Goal: Information Seeking & Learning: Learn about a topic

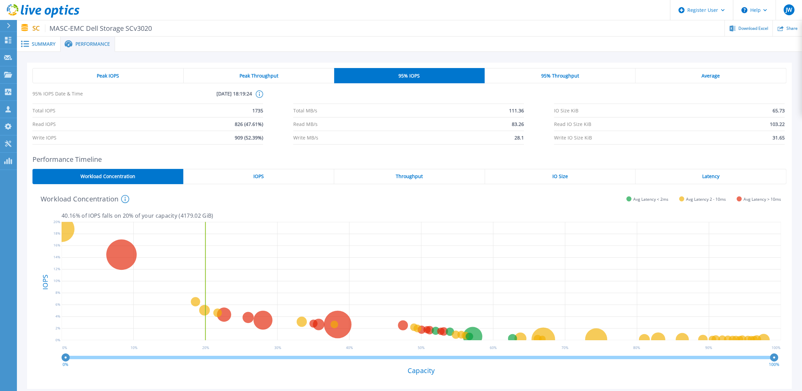
click at [542, 77] on span "95% Throughput" at bounding box center [560, 75] width 38 height 5
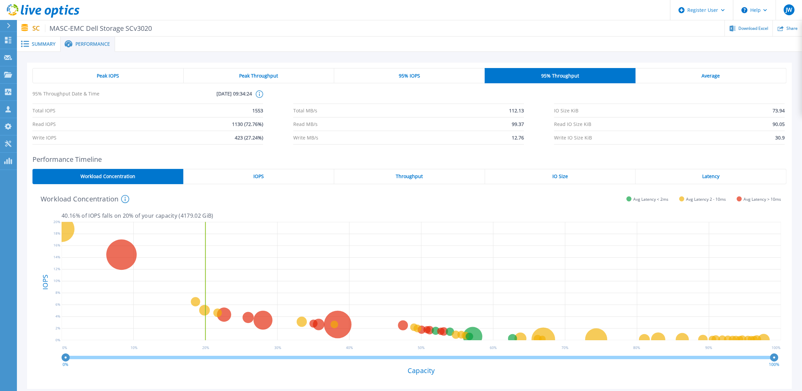
click at [268, 73] on span "Peak Throughput" at bounding box center [259, 75] width 39 height 5
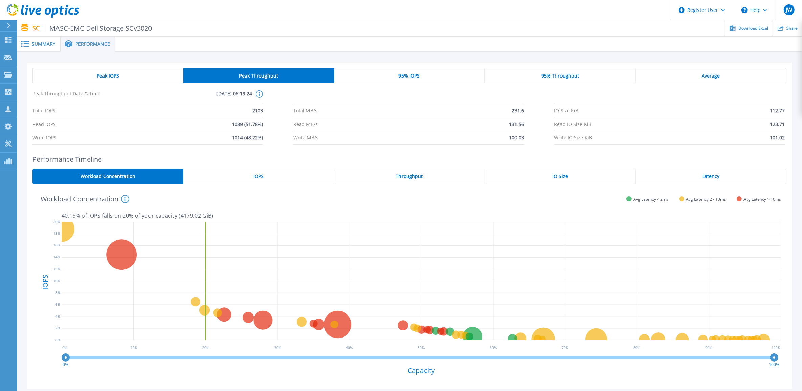
click at [538, 76] on div "95% Throughput" at bounding box center [560, 75] width 151 height 15
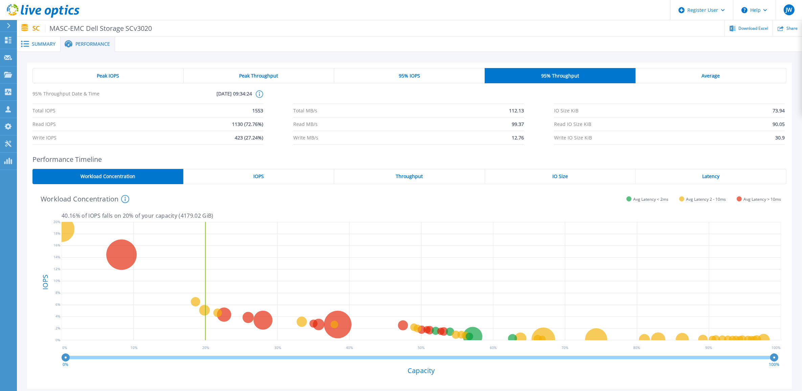
click at [324, 79] on div "Peak Throughput" at bounding box center [259, 75] width 151 height 15
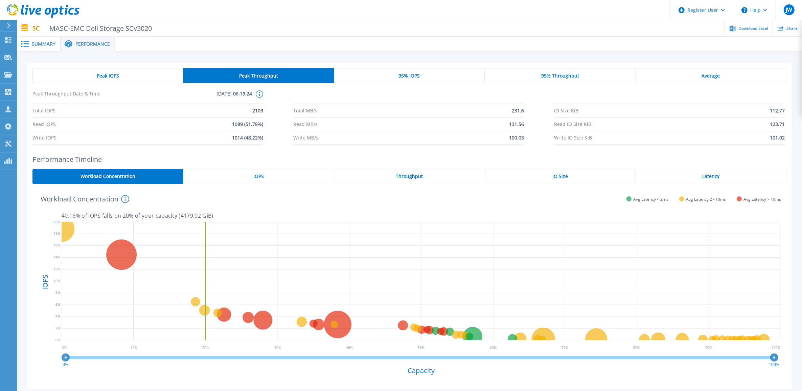
click at [405, 177] on span "Throughput" at bounding box center [409, 176] width 27 height 5
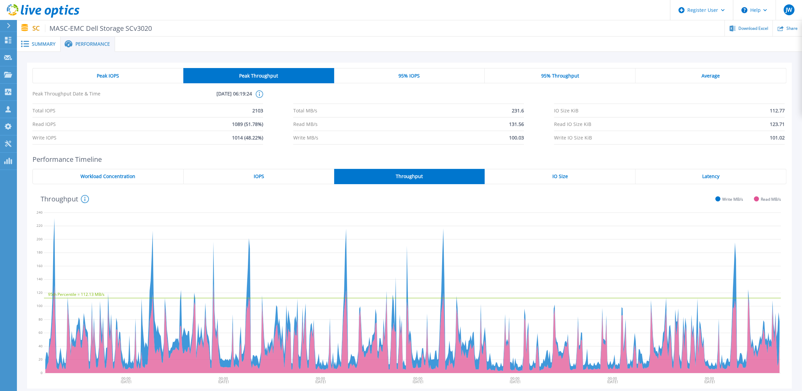
click at [694, 176] on div "Latency" at bounding box center [711, 176] width 151 height 15
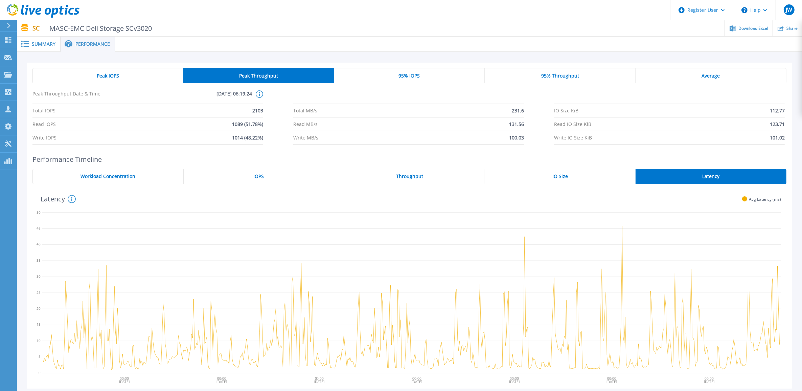
click at [145, 81] on div "Peak IOPS" at bounding box center [107, 75] width 151 height 15
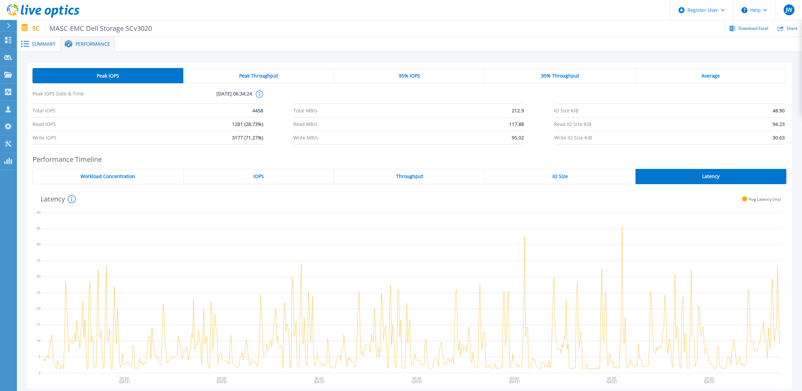
click at [49, 46] on span "Summary" at bounding box center [44, 44] width 24 height 5
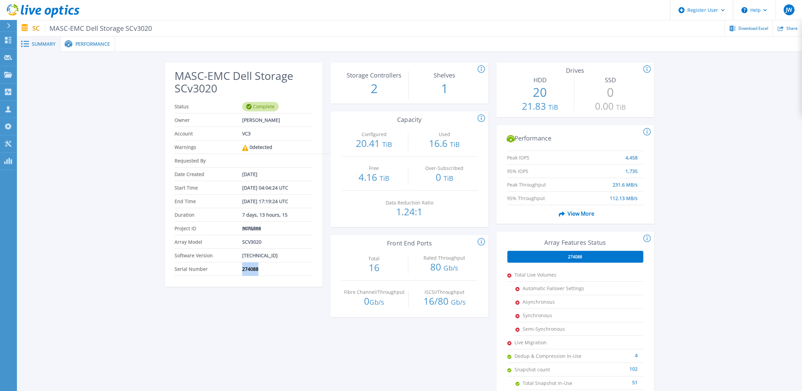
drag, startPoint x: 260, startPoint y: 268, endPoint x: 240, endPoint y: 271, distance: 19.8
click at [240, 271] on li "Serial Number 274088" at bounding box center [244, 269] width 138 height 14
copy li "274088"
click at [103, 43] on span "Performance" at bounding box center [92, 44] width 35 height 5
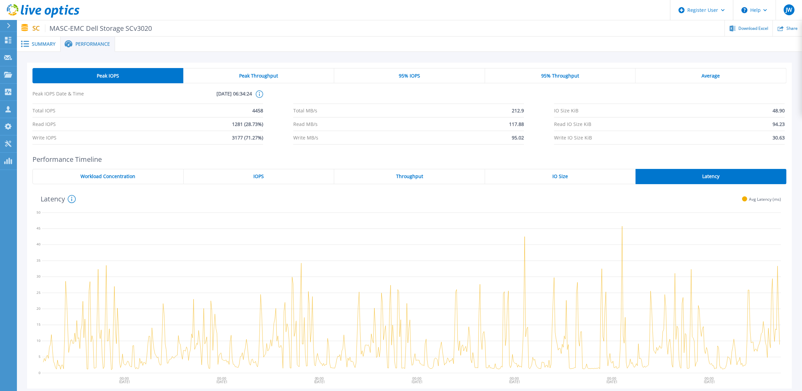
click at [414, 174] on span "Throughput" at bounding box center [409, 176] width 27 height 5
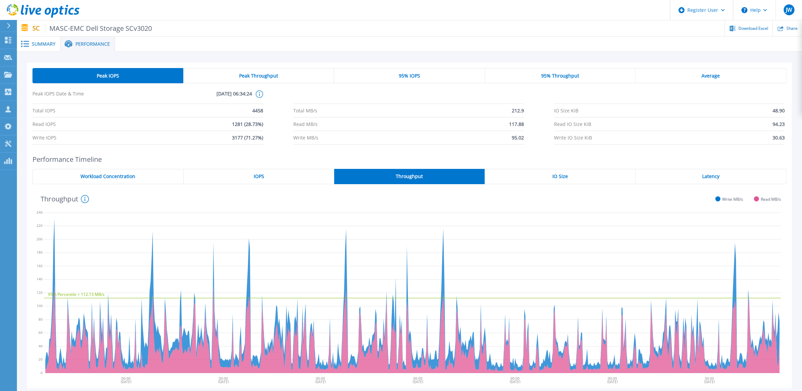
click at [560, 76] on span "95% Throughput" at bounding box center [560, 75] width 38 height 5
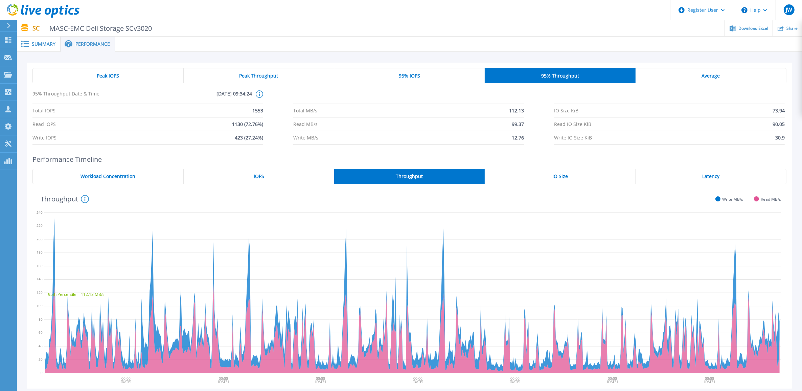
click at [297, 79] on div "Peak Throughput" at bounding box center [259, 75] width 151 height 15
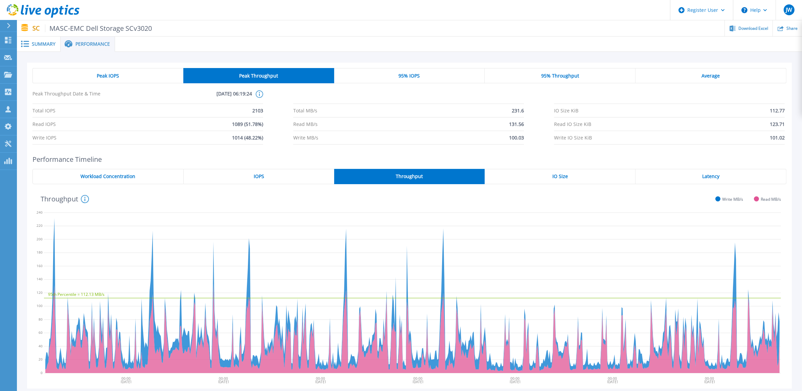
click at [528, 74] on div "95% Throughput" at bounding box center [560, 75] width 151 height 15
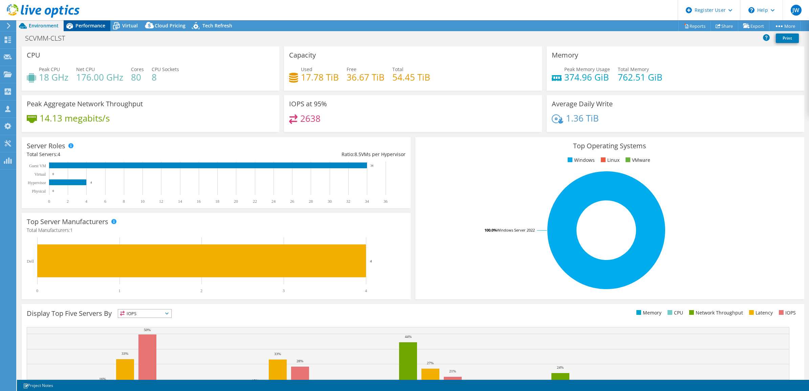
click at [88, 26] on span "Performance" at bounding box center [90, 25] width 30 height 6
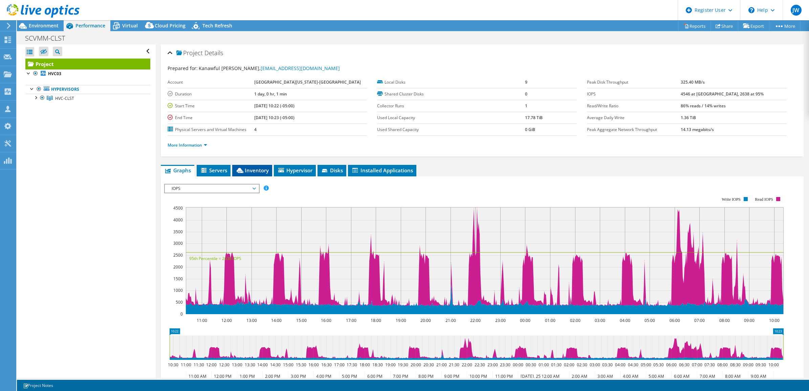
click at [256, 169] on span "Inventory" at bounding box center [252, 170] width 33 height 7
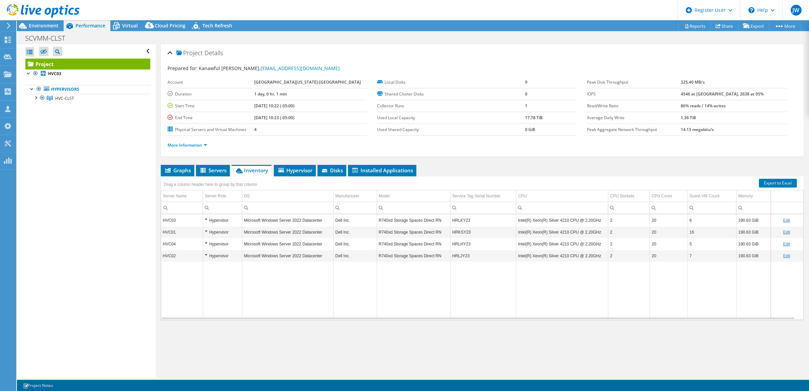
drag, startPoint x: 55, startPoint y: 24, endPoint x: 64, endPoint y: 37, distance: 15.7
click at [55, 24] on span "Environment" at bounding box center [44, 25] width 30 height 6
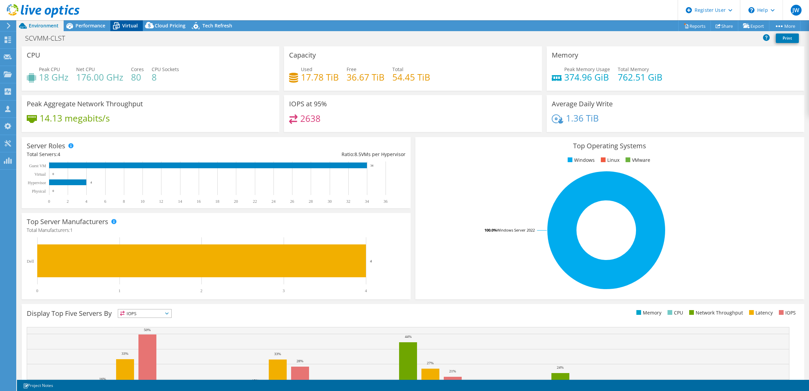
click at [117, 26] on icon at bounding box center [116, 26] width 7 height 5
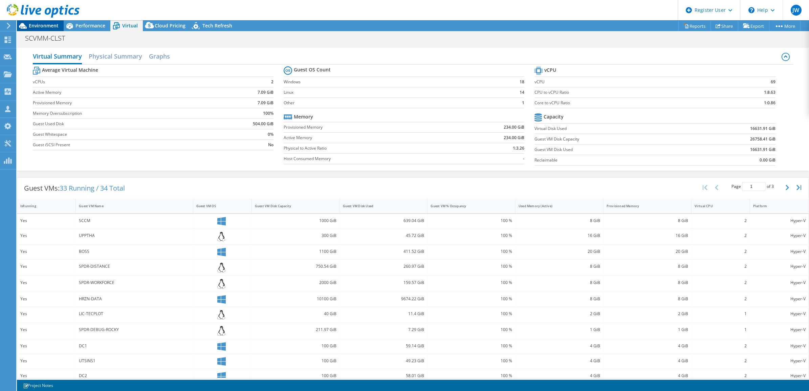
click at [61, 24] on div "Environment" at bounding box center [40, 25] width 47 height 11
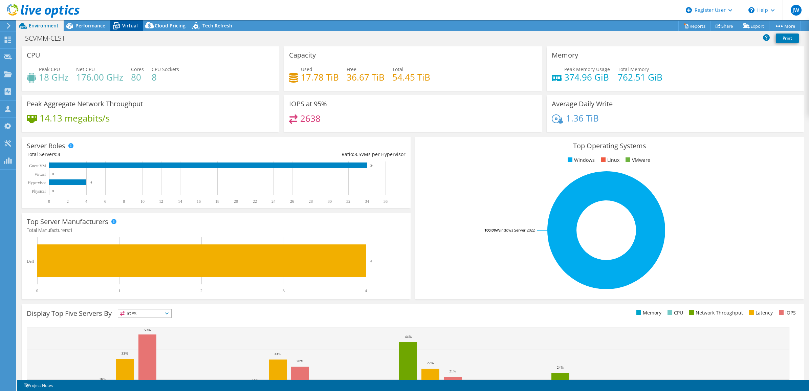
click at [132, 26] on span "Virtual" at bounding box center [130, 25] width 16 height 6
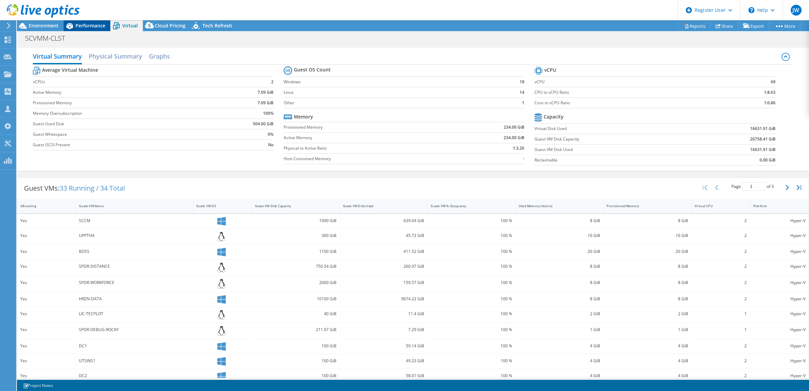
click at [94, 28] on span "Performance" at bounding box center [90, 25] width 30 height 6
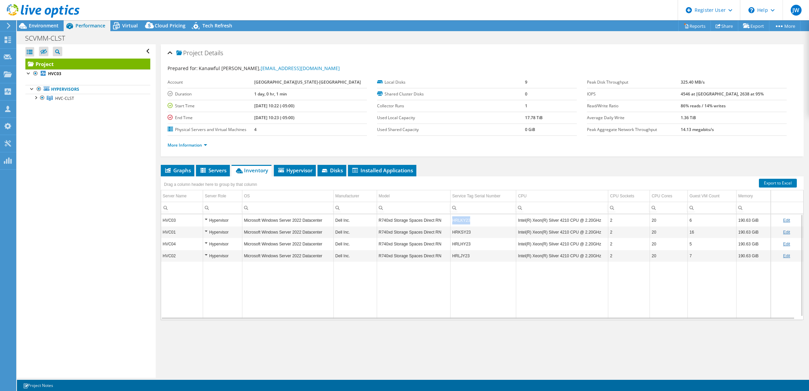
copy td "HRLKY23"
drag, startPoint x: 466, startPoint y: 220, endPoint x: 449, endPoint y: 222, distance: 16.7
click at [450, 222] on td "HRLKY23" at bounding box center [483, 220] width 66 height 12
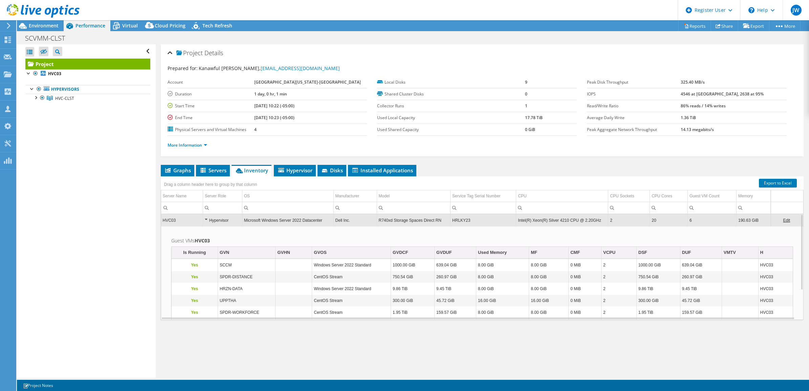
click at [450, 153] on div "More Information" at bounding box center [482, 145] width 629 height 19
click at [309, 220] on td "Microsoft Windows Server 2022 Datacenter" at bounding box center [287, 220] width 91 height 12
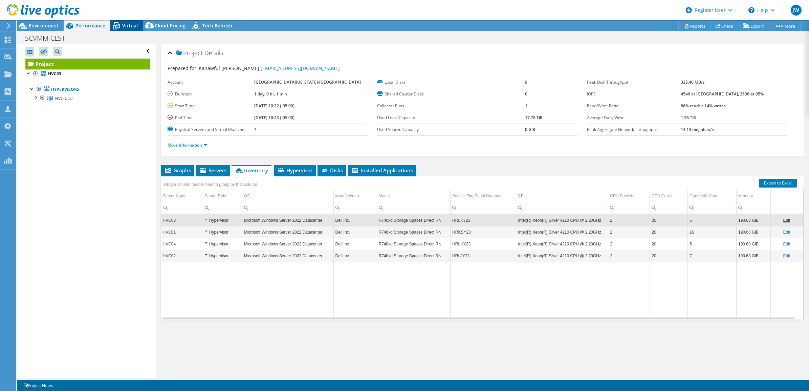
click at [136, 24] on span "Virtual" at bounding box center [130, 25] width 16 height 6
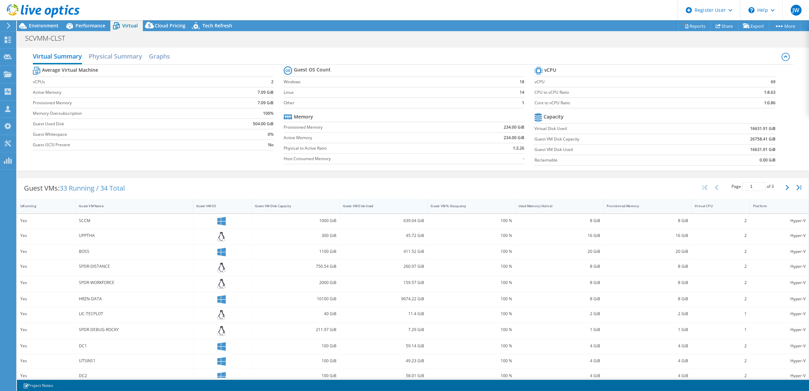
click at [349, 207] on div "Guest VM Disk Used" at bounding box center [379, 206] width 73 height 4
drag, startPoint x: 79, startPoint y: 221, endPoint x: 93, endPoint y: 222, distance: 14.3
click at [93, 222] on div "HRZN-DATA" at bounding box center [134, 220] width 111 height 7
click at [161, 170] on div "Virtual Summary Physical Summary Graphs Average Virtual Machine vCPUs 2 Active …" at bounding box center [413, 109] width 792 height 123
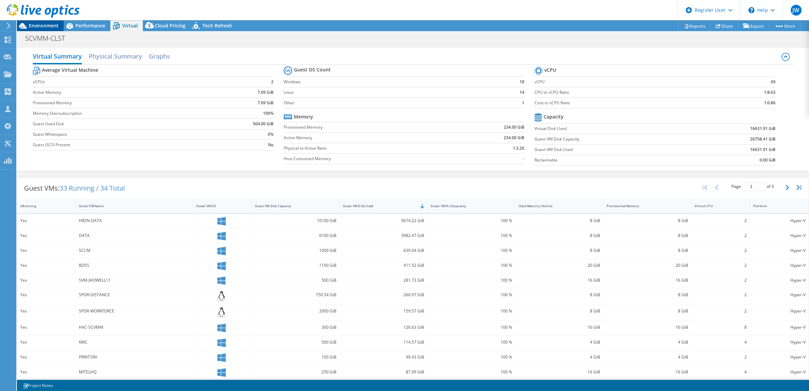
click at [48, 28] on span "Environment" at bounding box center [44, 25] width 30 height 6
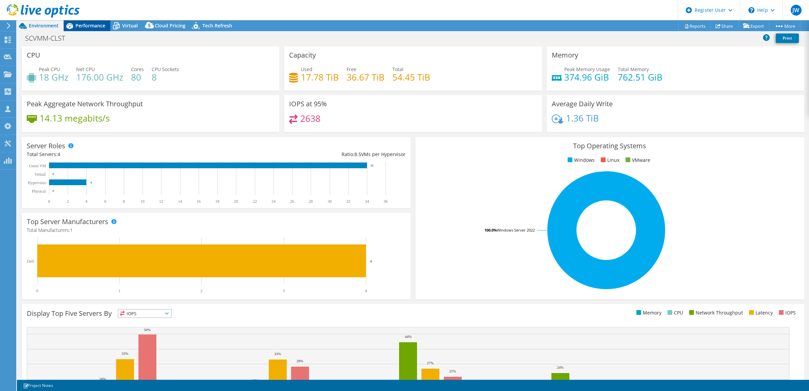
click at [97, 27] on span "Performance" at bounding box center [90, 25] width 30 height 6
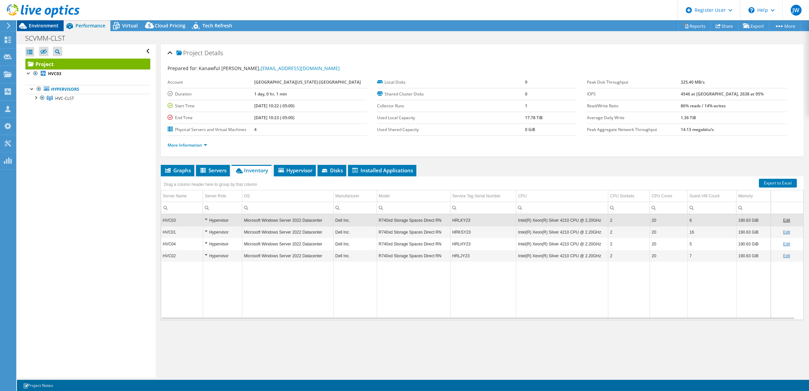
click at [60, 24] on div "Environment" at bounding box center [40, 25] width 47 height 11
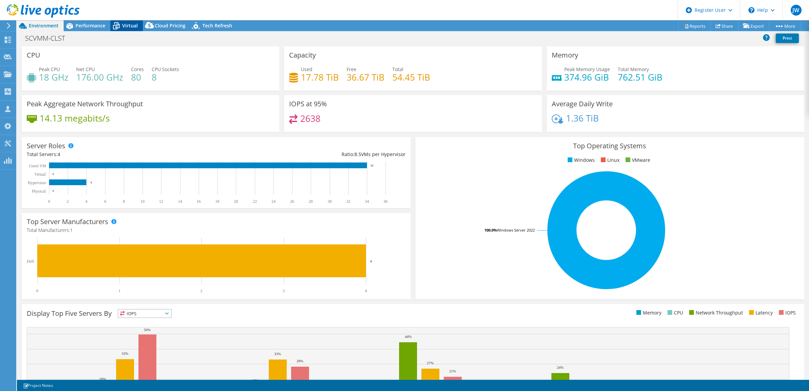
click at [137, 28] on span "Virtual" at bounding box center [130, 25] width 16 height 6
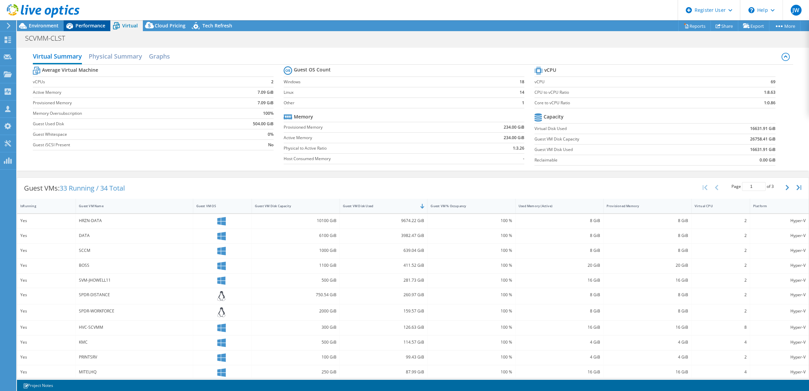
click at [91, 26] on span "Performance" at bounding box center [90, 25] width 30 height 6
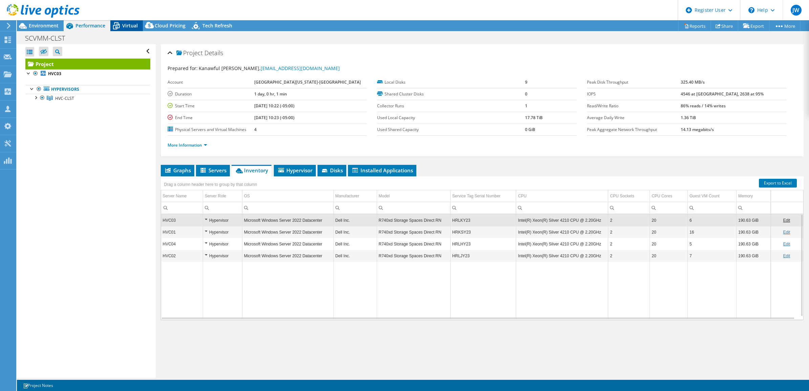
click at [117, 28] on icon at bounding box center [116, 26] width 7 height 5
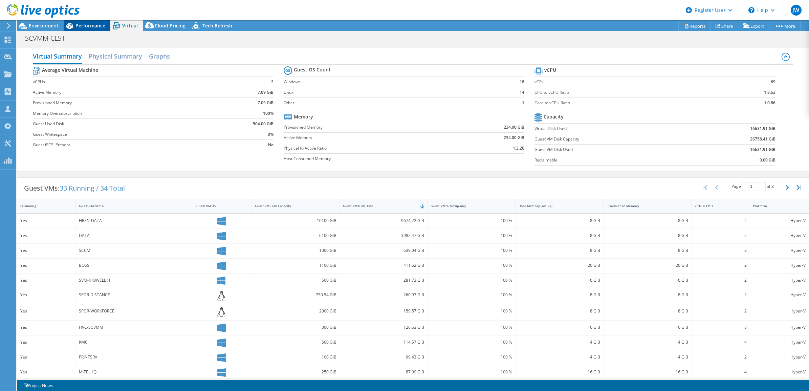
click at [91, 25] on span "Performance" at bounding box center [90, 25] width 30 height 6
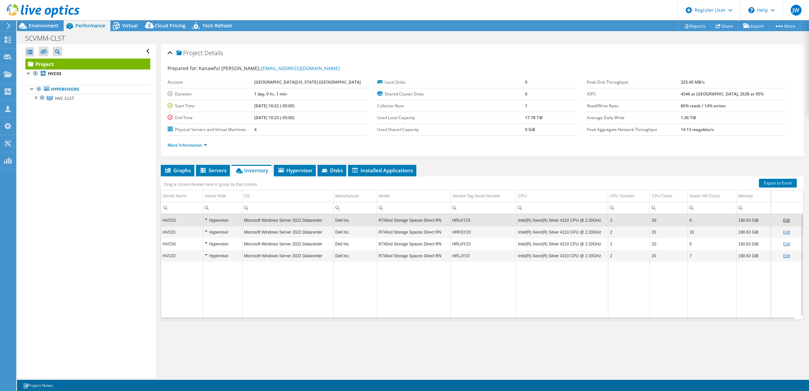
click at [110, 169] on div "Open All Close All Hide Excluded Nodes Project Tree Filter" at bounding box center [86, 210] width 138 height 333
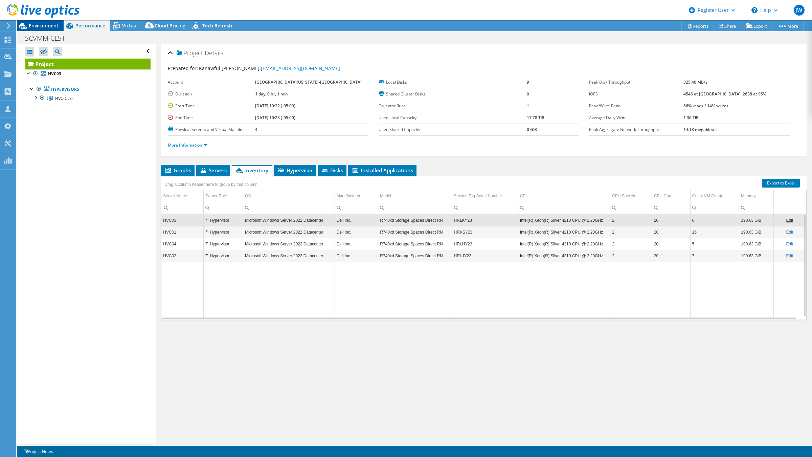
click at [46, 24] on span "Environment" at bounding box center [44, 25] width 30 height 6
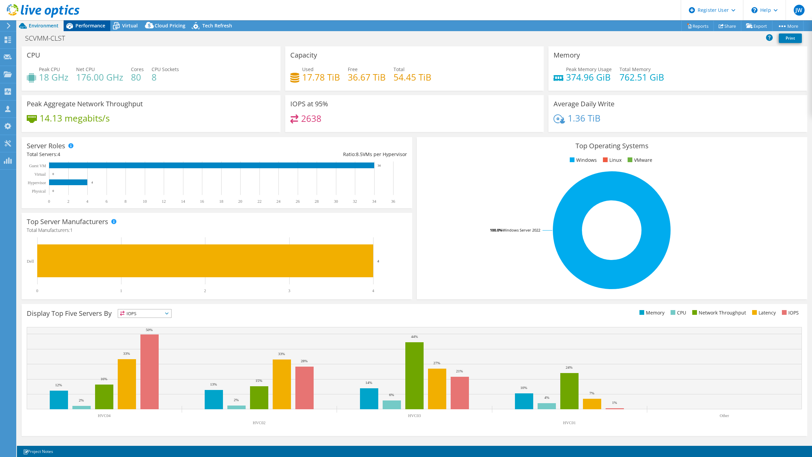
click at [96, 27] on span "Performance" at bounding box center [90, 25] width 30 height 6
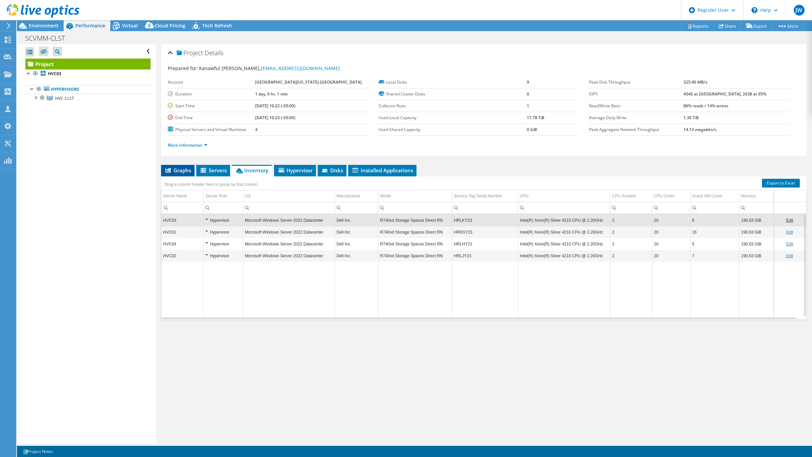
click at [180, 175] on li "Graphs" at bounding box center [178, 171] width 34 height 12
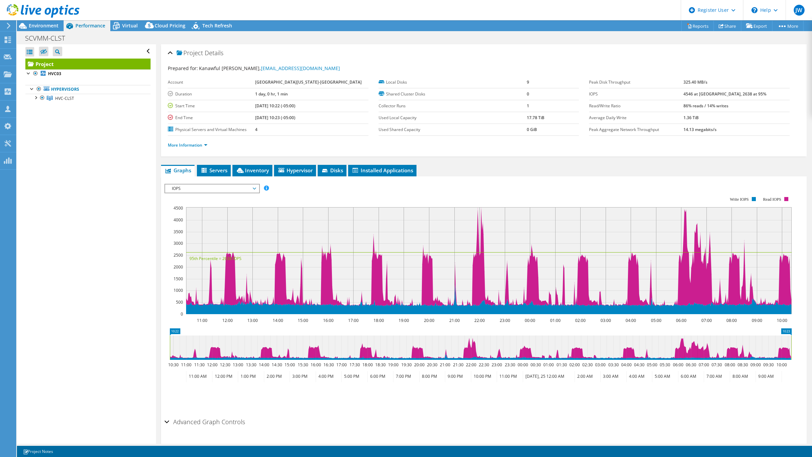
click at [220, 191] on span "IOPS" at bounding box center [212, 188] width 87 height 8
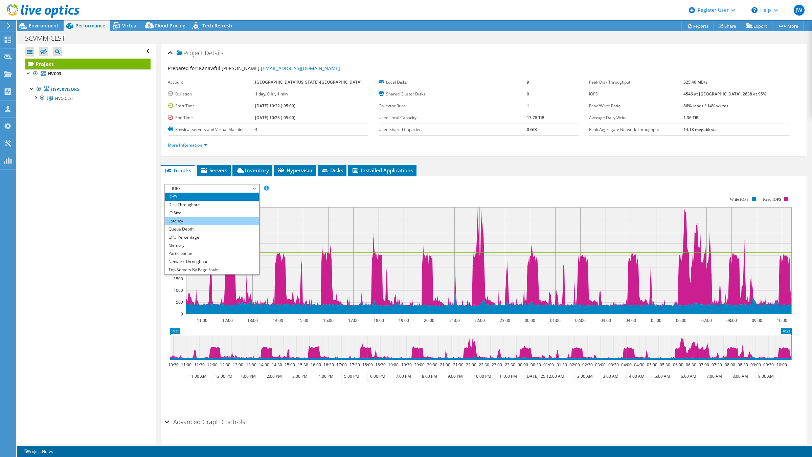
click at [213, 219] on li "Latency" at bounding box center [212, 221] width 94 height 8
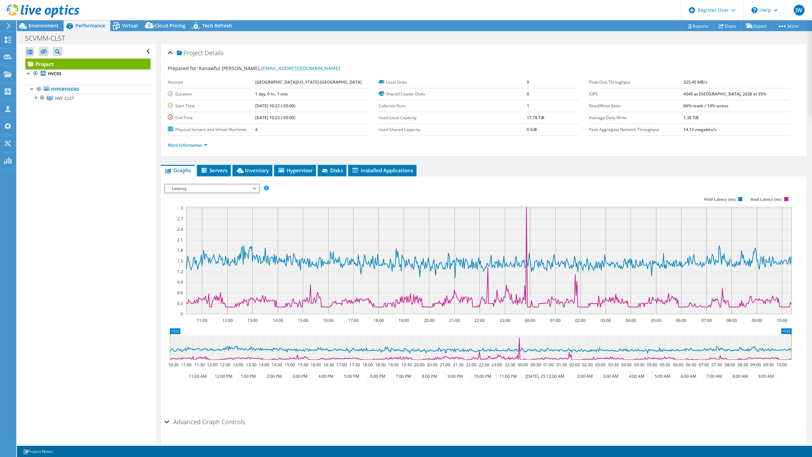
click at [216, 187] on span "Latency" at bounding box center [212, 188] width 87 height 8
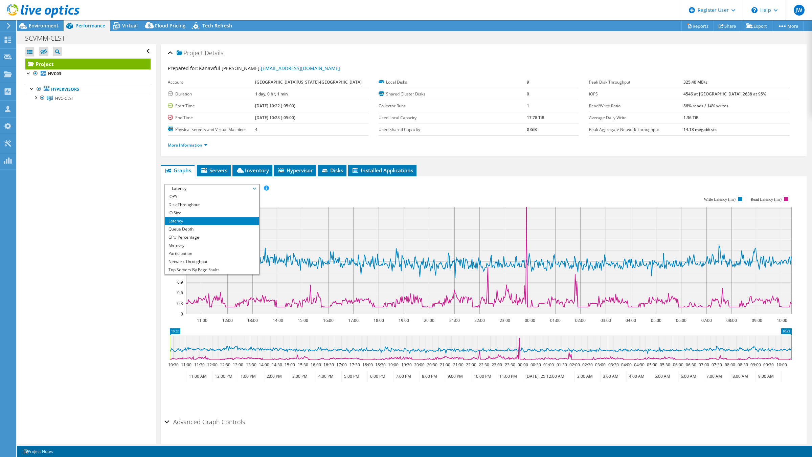
scroll to position [24, 0]
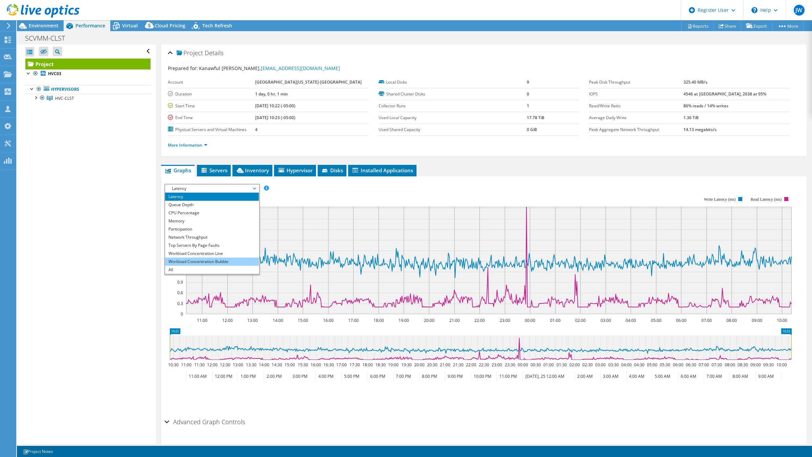
click at [227, 260] on li "Workload Concentration Bubble" at bounding box center [212, 262] width 94 height 8
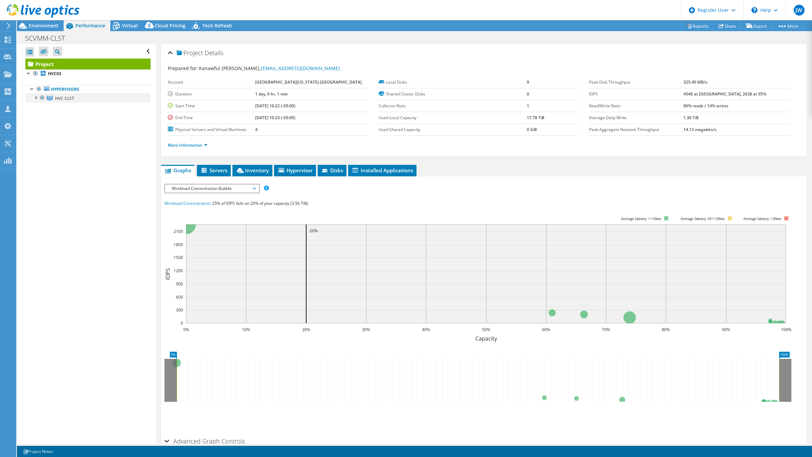
click at [36, 98] on div at bounding box center [35, 97] width 7 height 7
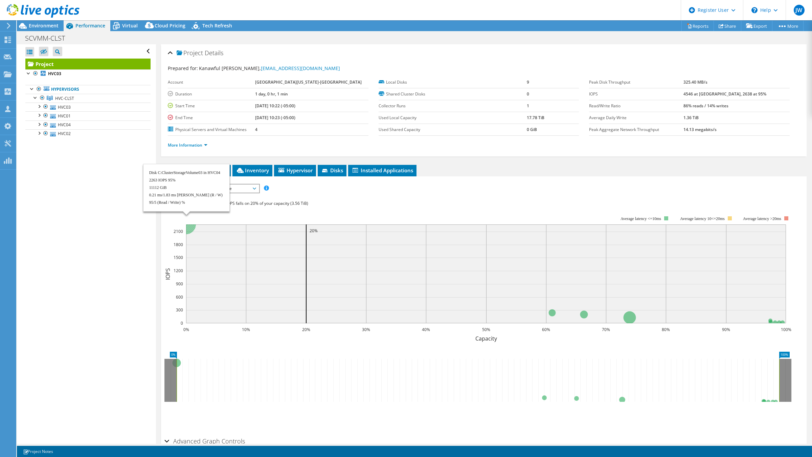
click at [191, 228] on circle at bounding box center [186, 225] width 20 height 20
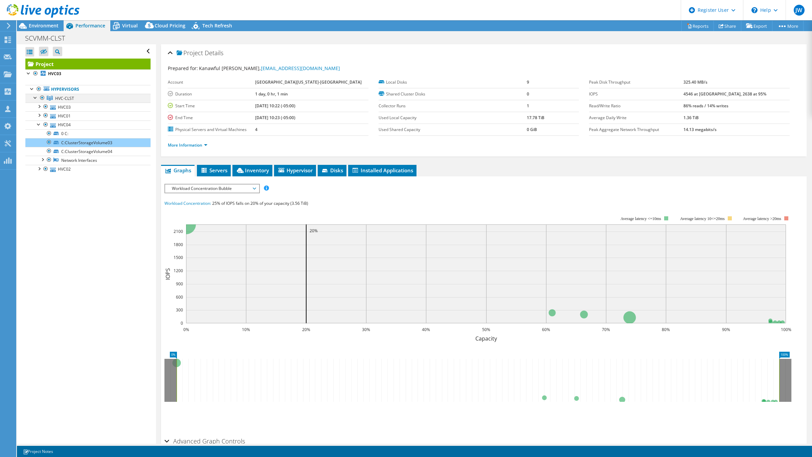
click at [35, 98] on div at bounding box center [35, 97] width 7 height 7
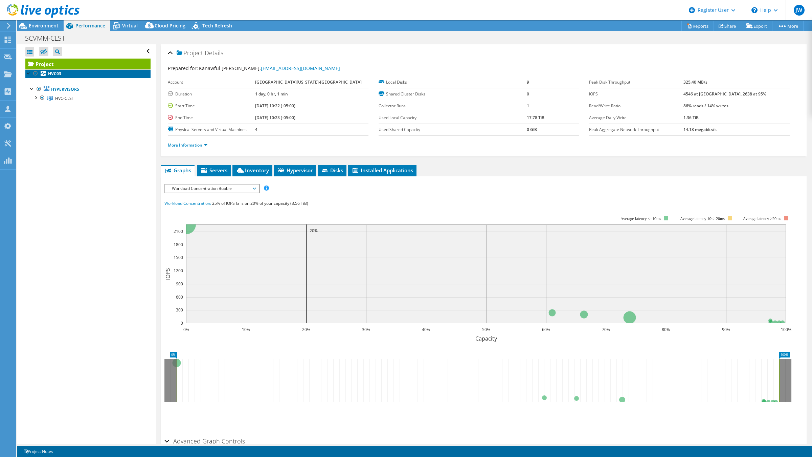
click at [64, 75] on link "HVC03" at bounding box center [87, 73] width 125 height 9
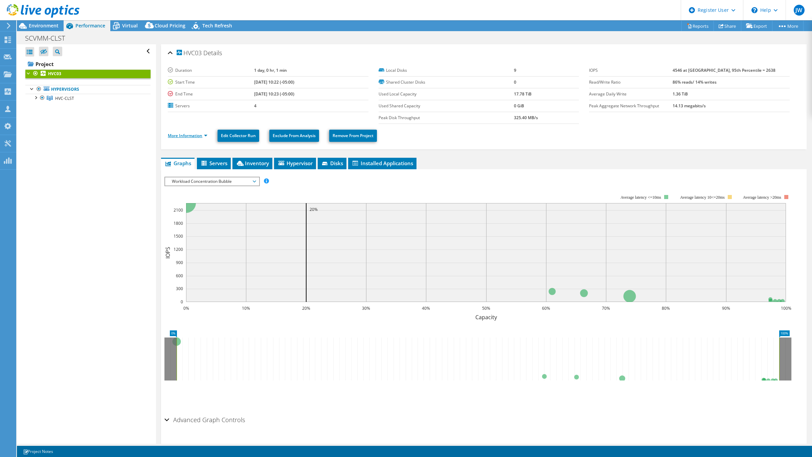
click at [204, 136] on link "More Information" at bounding box center [188, 136] width 40 height 6
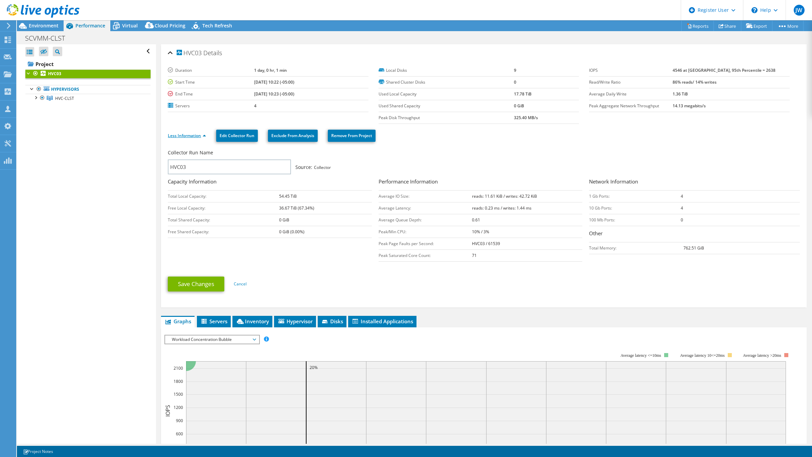
click at [199, 136] on link "Less Information" at bounding box center [187, 136] width 38 height 6
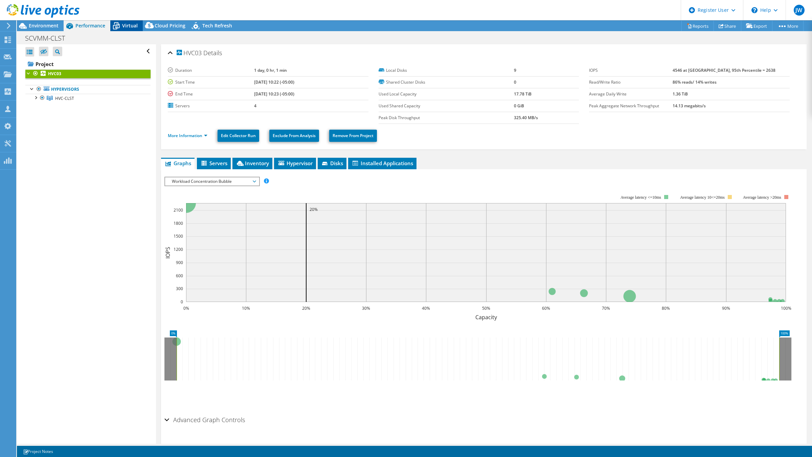
click at [127, 26] on span "Virtual" at bounding box center [130, 25] width 16 height 6
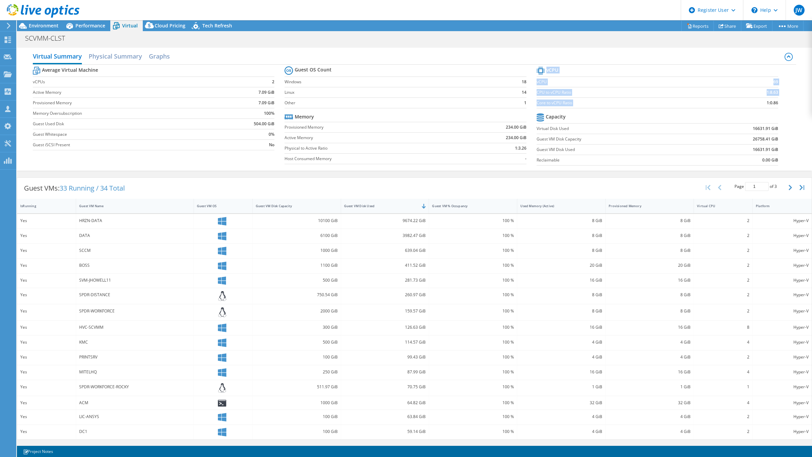
drag, startPoint x: 775, startPoint y: 103, endPoint x: 759, endPoint y: 103, distance: 16.3
click at [759, 103] on section "vCPU vCPU 69 CPU to vCPU Ratio 1:8.63 Core to vCPU Ratio 1:0.86 Capacity Virtua…" at bounding box center [663, 117] width 252 height 104
click at [781, 105] on section "vCPU vCPU 69 CPU to vCPU Ratio 1:8.63 Core to vCPU Ratio 1:0.86 Capacity Virtua…" at bounding box center [663, 117] width 252 height 104
click at [48, 28] on span "Environment" at bounding box center [44, 25] width 30 height 6
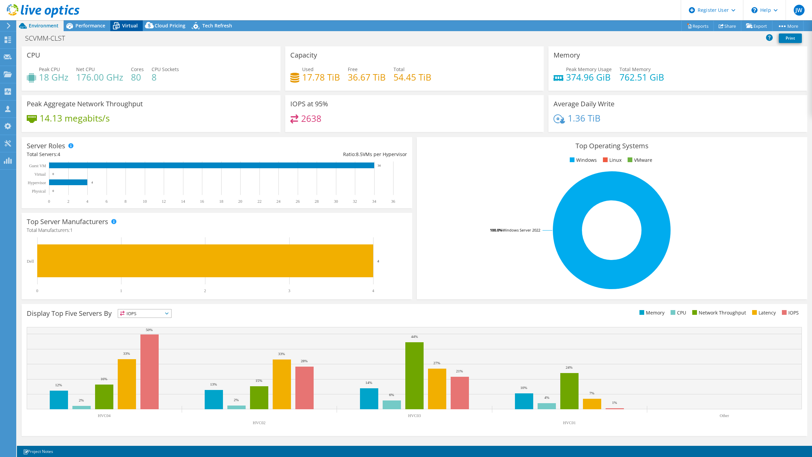
click at [129, 26] on span "Virtual" at bounding box center [130, 25] width 16 height 6
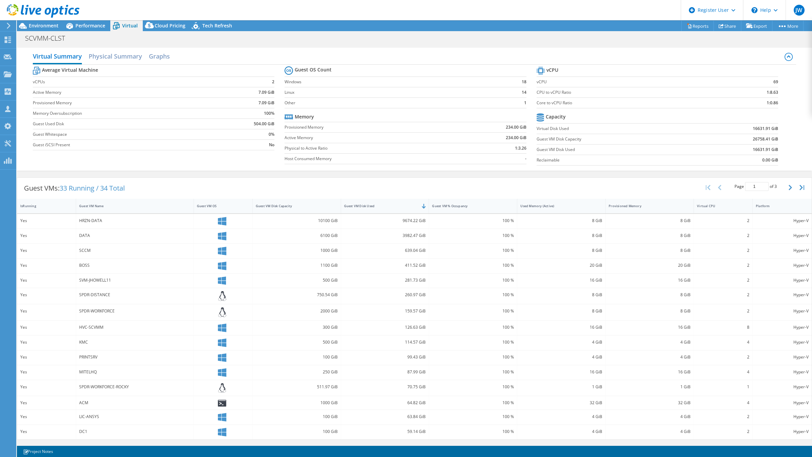
scroll to position [1, 0]
drag, startPoint x: 80, startPoint y: 219, endPoint x: 97, endPoint y: 219, distance: 17.9
click at [97, 219] on div "HRZN-DATA" at bounding box center [134, 220] width 111 height 7
click at [183, 186] on div "Guest VMs: 33 Running / 34 Total Page 1 of 3 5 rows 10 rows 20 rows 25 rows 50 …" at bounding box center [414, 188] width 795 height 21
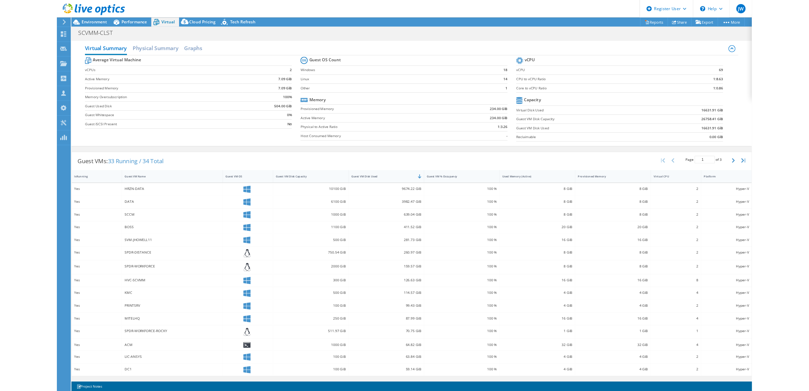
scroll to position [0, 0]
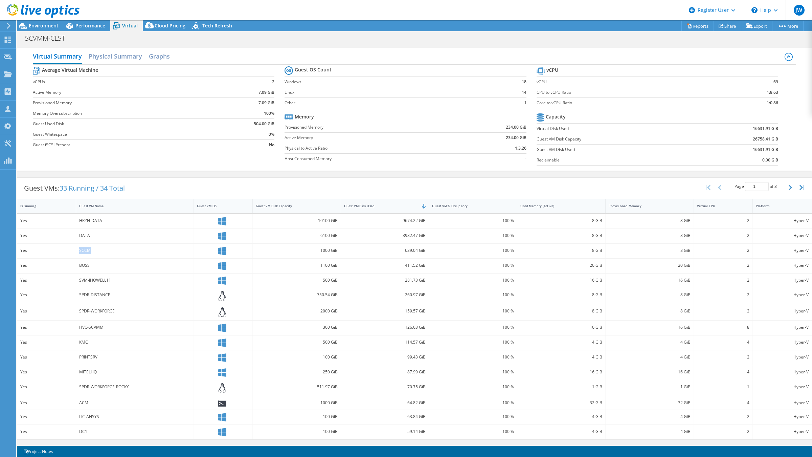
drag, startPoint x: 79, startPoint y: 250, endPoint x: 90, endPoint y: 253, distance: 11.1
click at [90, 253] on div "SCCM" at bounding box center [134, 250] width 111 height 7
drag, startPoint x: 747, startPoint y: 149, endPoint x: 759, endPoint y: 149, distance: 11.9
click at [759, 149] on b "16631.91 GiB" at bounding box center [765, 149] width 25 height 7
click at [782, 147] on section "vCPU vCPU 69 CPU to vCPU Ratio 1:8.63 Core to vCPU Ratio 1:0.86 Capacity Virtua…" at bounding box center [663, 117] width 252 height 104
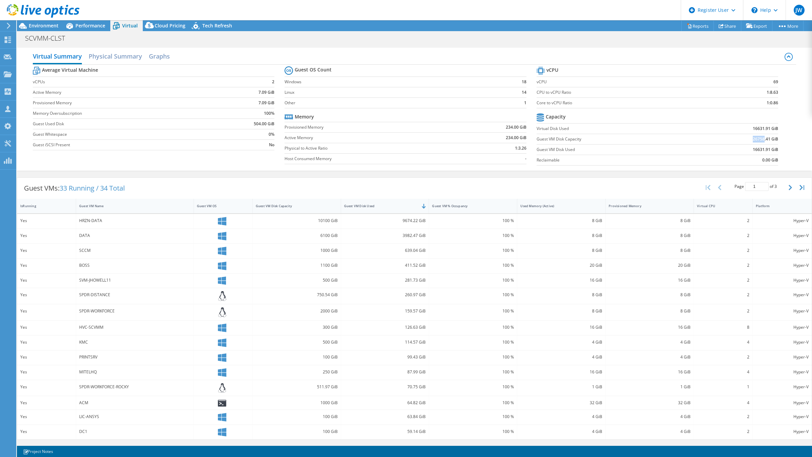
drag, startPoint x: 747, startPoint y: 140, endPoint x: 757, endPoint y: 139, distance: 10.5
click at [757, 139] on b "26758.41 GiB" at bounding box center [765, 139] width 25 height 7
click at [786, 137] on div "Average Virtual Machine vCPUs 2 Active Memory 7.09 GiB Provisioned Memory 7.09 …" at bounding box center [415, 117] width 764 height 104
click at [45, 29] on div "Environment" at bounding box center [40, 25] width 47 height 11
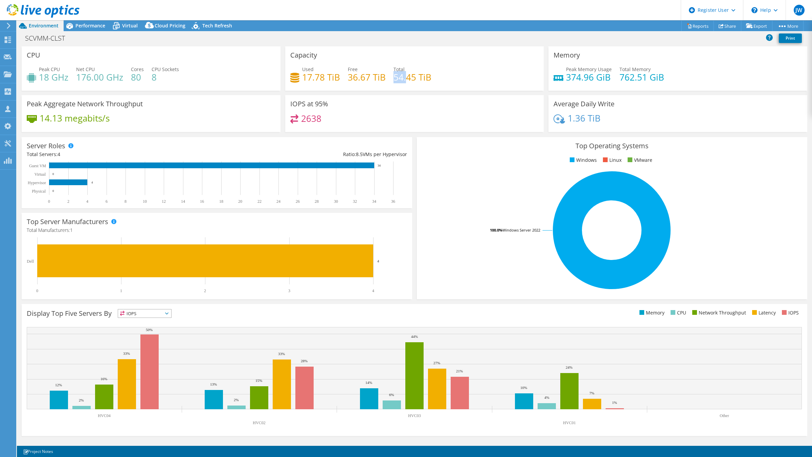
drag, startPoint x: 394, startPoint y: 78, endPoint x: 406, endPoint y: 79, distance: 12.5
click at [406, 79] on h4 "54.45 TiB" at bounding box center [413, 76] width 38 height 7
click at [174, 41] on div "SCVMM-CLST Print" at bounding box center [414, 38] width 795 height 13
click at [130, 25] on span "Virtual" at bounding box center [130, 25] width 16 height 6
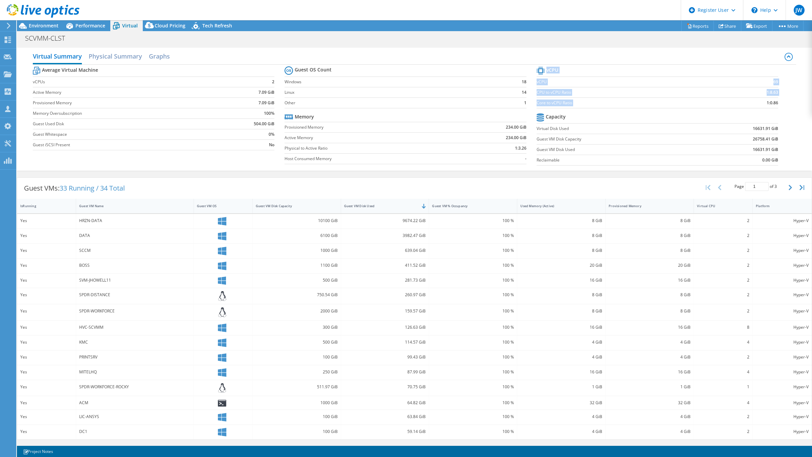
drag, startPoint x: 776, startPoint y: 102, endPoint x: 759, endPoint y: 103, distance: 16.6
click at [759, 103] on section "vCPU vCPU 69 CPU to vCPU Ratio 1:8.63 Core to vCPU Ratio 1:0.86 Capacity Virtua…" at bounding box center [663, 117] width 252 height 104
click at [776, 113] on section "vCPU vCPU 69 CPU to vCPU Ratio 1:8.63 Core to vCPU Ratio 1:0.86 Capacity Virtua…" at bounding box center [663, 117] width 252 height 104
click at [487, 17] on header "JW Dell User [PERSON_NAME] [PERSON_NAME][EMAIL_ADDRESS][DOMAIN_NAME] Dell My Pr…" at bounding box center [406, 10] width 812 height 20
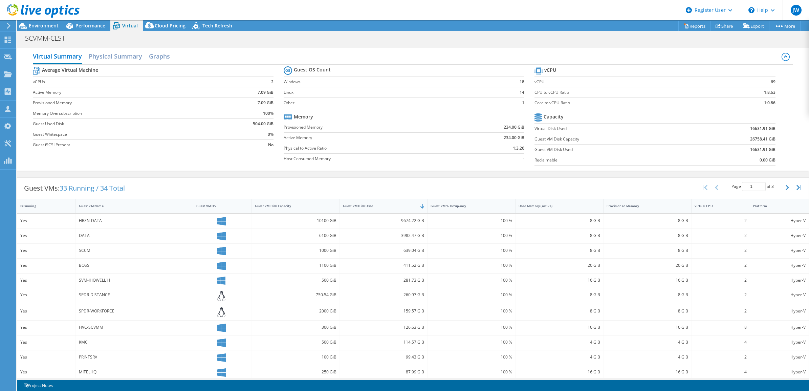
scroll to position [24, 0]
click at [95, 24] on span "Performance" at bounding box center [90, 25] width 30 height 6
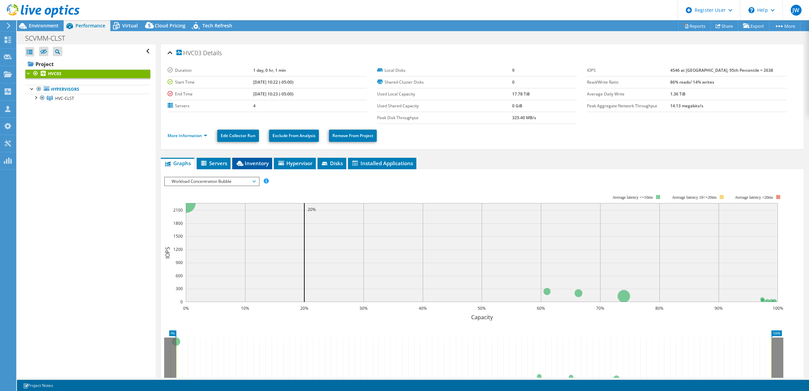
click at [249, 163] on span "Inventory" at bounding box center [252, 163] width 33 height 7
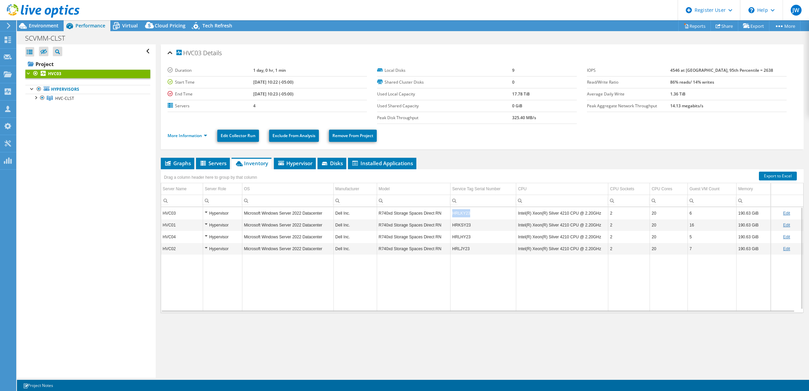
copy td "HRLKY23"
drag, startPoint x: 474, startPoint y: 211, endPoint x: 451, endPoint y: 213, distance: 23.1
click at [451, 213] on td "HRLKY23" at bounding box center [483, 213] width 66 height 12
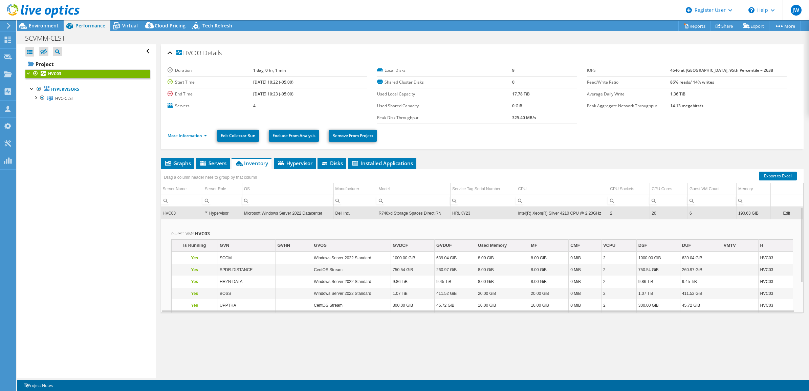
click at [305, 216] on td "Microsoft Windows Server 2022 Datacenter" at bounding box center [287, 213] width 91 height 12
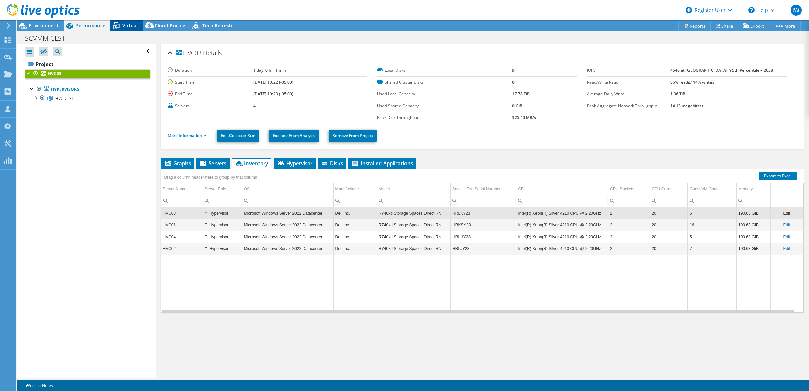
click at [120, 26] on icon at bounding box center [116, 26] width 12 height 12
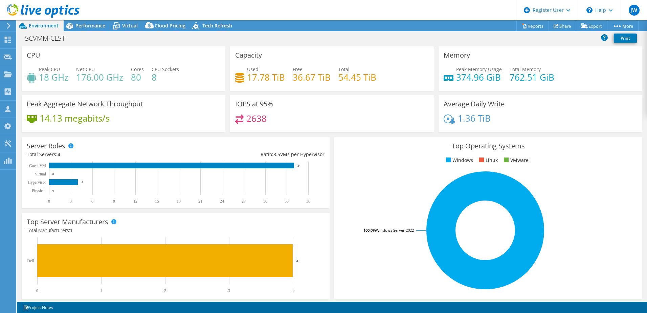
select select "USD"
